Goal: Task Accomplishment & Management: Use online tool/utility

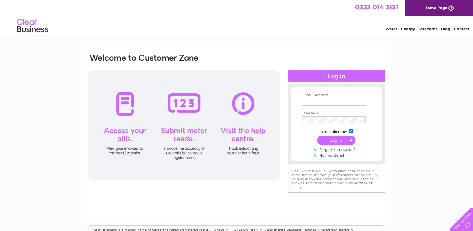
click at [308, 102] on input "text" at bounding box center [334, 102] width 64 height 7
type input "andrew@oldhamfamily.co.uk"
click at [336, 141] on input "submit" at bounding box center [336, 140] width 38 height 9
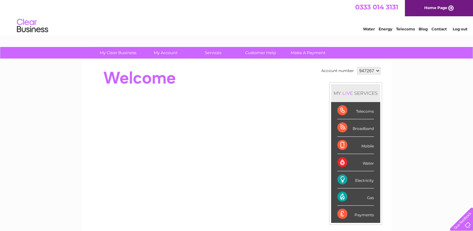
click at [339, 177] on div "Electricity" at bounding box center [355, 179] width 37 height 17
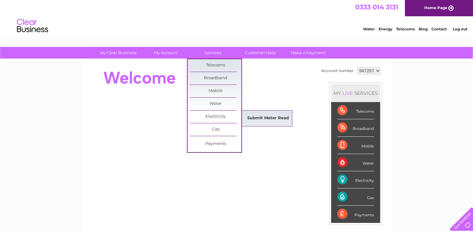
click at [256, 117] on link "Submit Meter Read" at bounding box center [268, 118] width 52 height 13
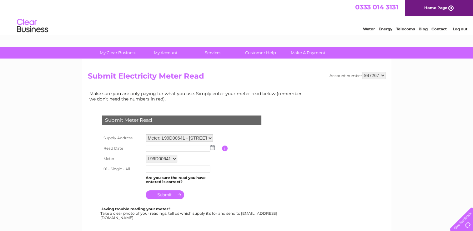
click at [158, 150] on input "text" at bounding box center [178, 148] width 64 height 7
click at [215, 149] on td at bounding box center [183, 148] width 78 height 11
click at [214, 147] on img at bounding box center [212, 147] width 5 height 5
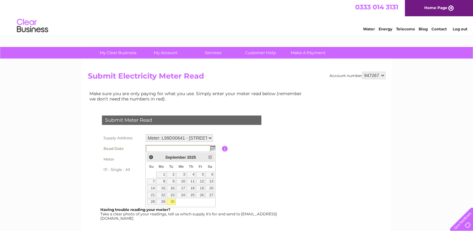
click at [172, 201] on link "30" at bounding box center [171, 202] width 9 height 6
type input "[DATE]"
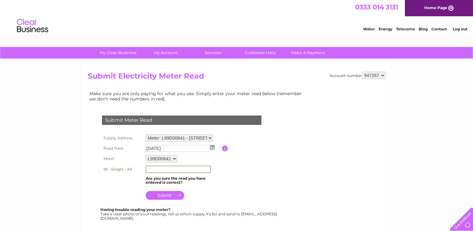
click at [156, 169] on input "text" at bounding box center [178, 169] width 65 height 8
type input "113089"
click at [165, 194] on input "submit" at bounding box center [165, 195] width 38 height 9
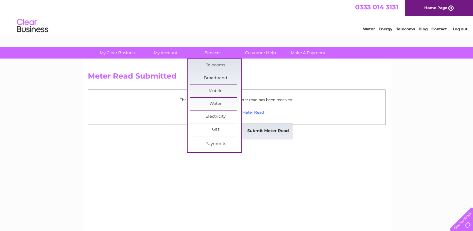
click at [262, 131] on link "Submit Meter Read" at bounding box center [268, 131] width 52 height 13
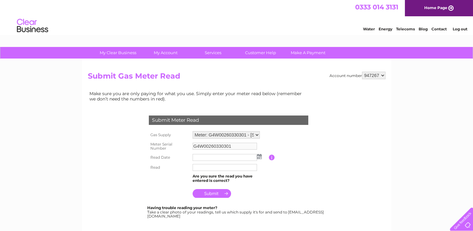
click at [259, 157] on img at bounding box center [259, 156] width 5 height 5
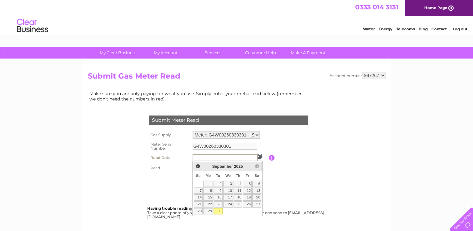
click at [218, 211] on link "30" at bounding box center [218, 211] width 9 height 6
type input "2025/09/30"
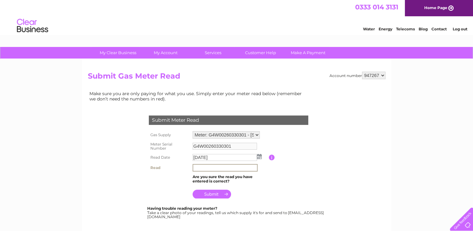
click at [214, 171] on input "text" at bounding box center [225, 168] width 65 height 8
type input "13486"
click at [208, 194] on input "submit" at bounding box center [212, 193] width 38 height 9
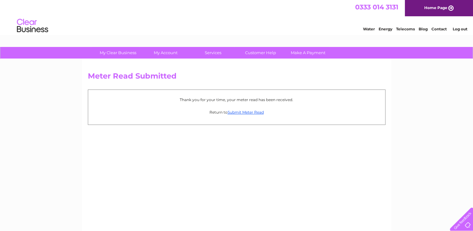
click at [429, 9] on link "Home Page" at bounding box center [439, 8] width 68 height 16
